Goal: Information Seeking & Learning: Learn about a topic

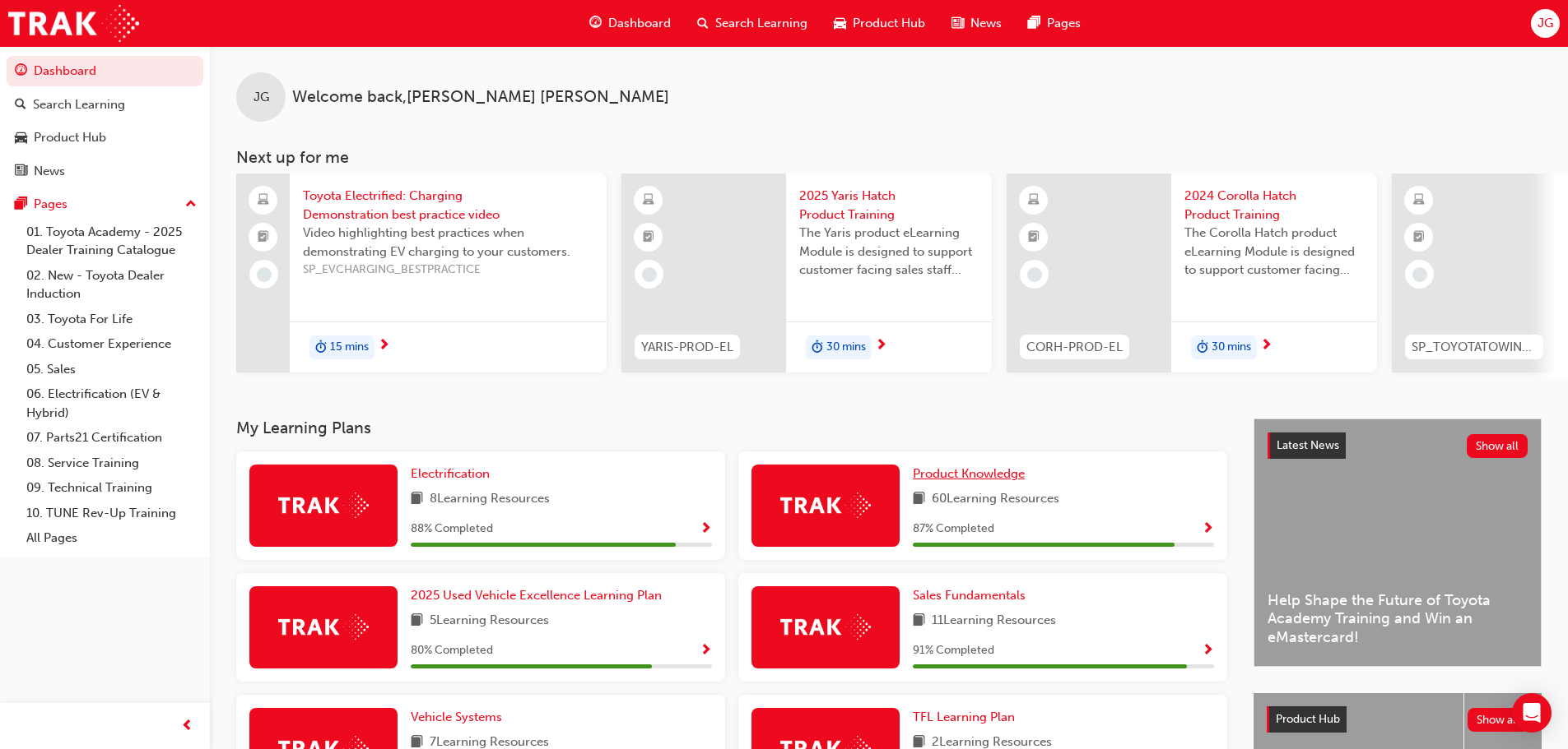
click at [1007, 481] on span "Product Knowledge" at bounding box center [968, 473] width 112 height 15
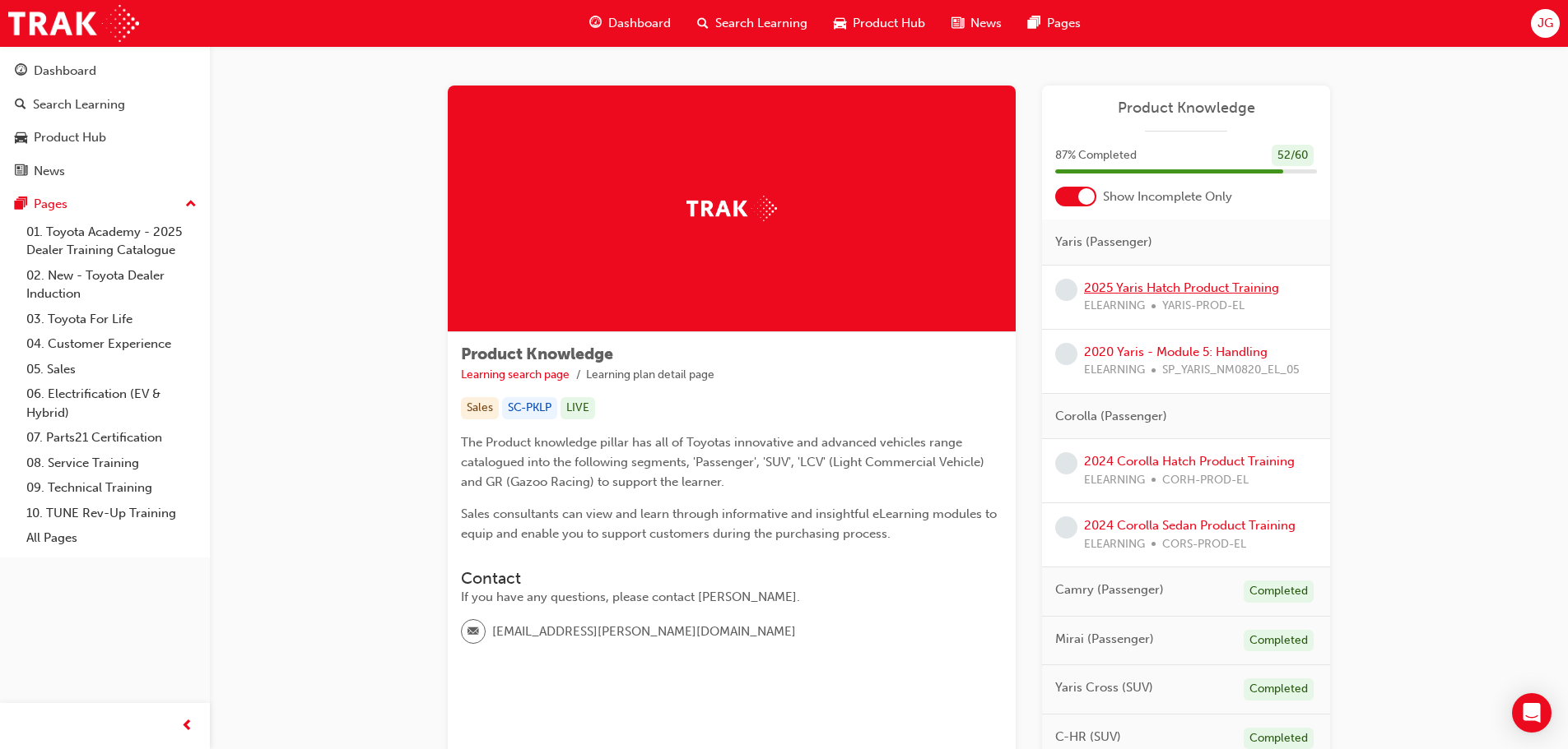
click at [1124, 292] on link "2025 Yaris Hatch Product Training" at bounding box center [1181, 287] width 195 height 15
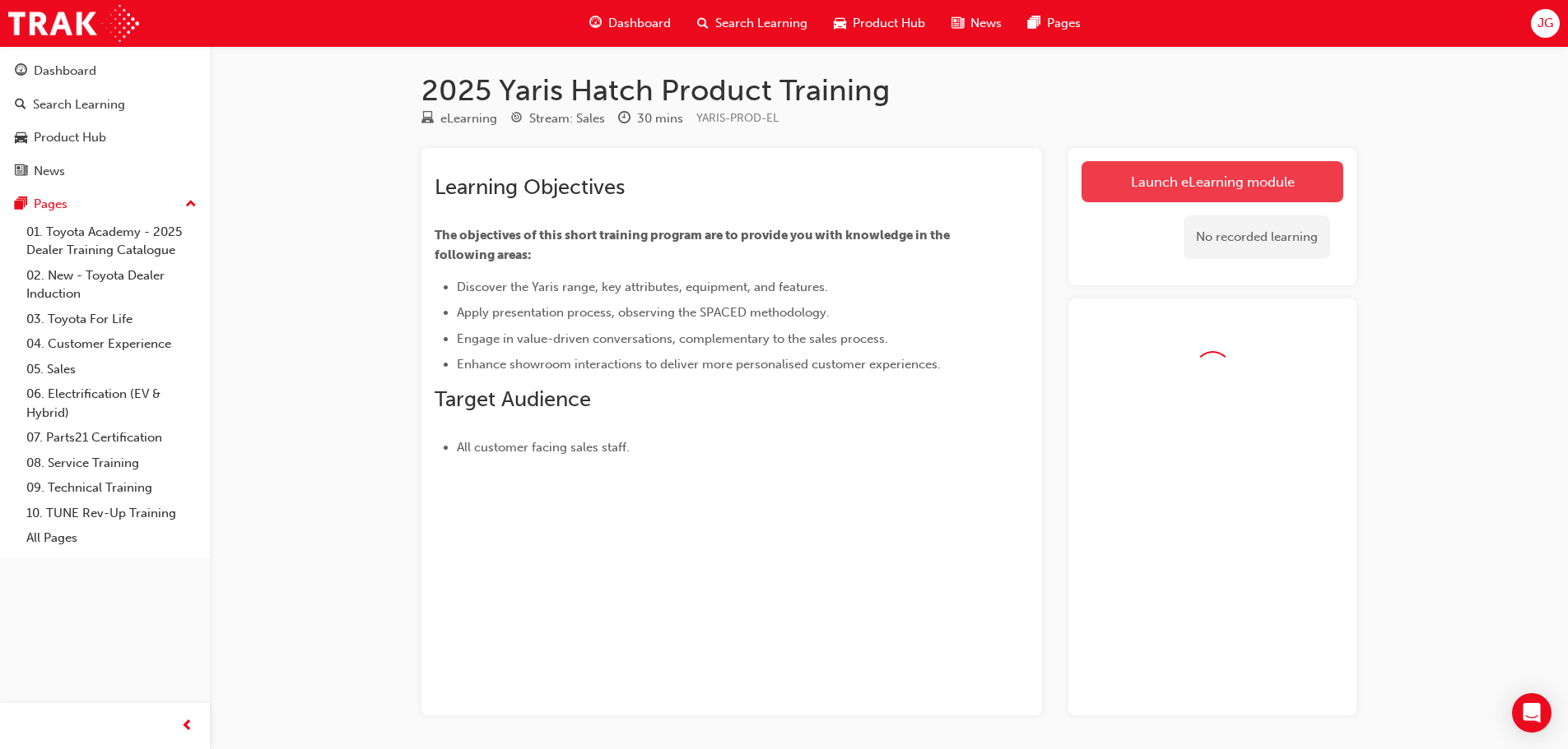
click at [1164, 184] on link "Launch eLearning module" at bounding box center [1212, 182] width 262 height 41
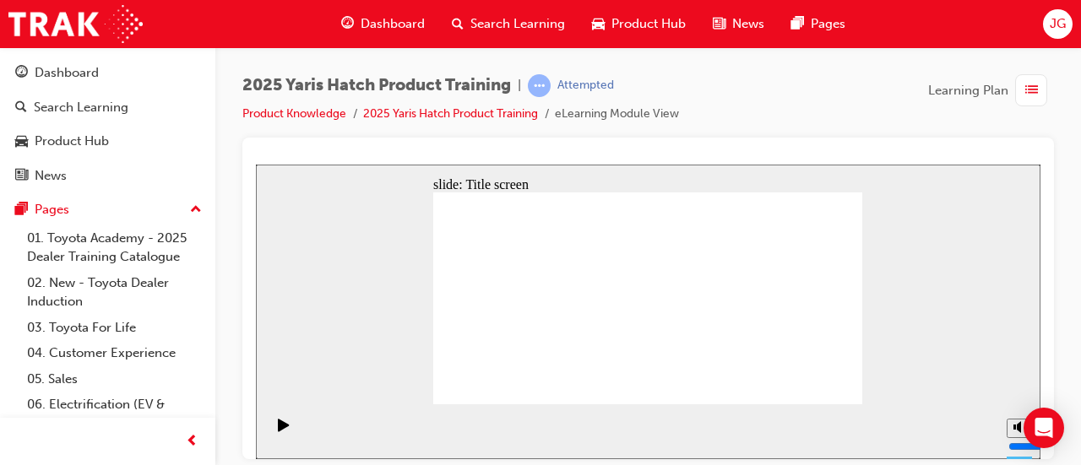
drag, startPoint x: 819, startPoint y: 383, endPoint x: 828, endPoint y: 387, distance: 10.2
